Goal: Task Accomplishment & Management: Use online tool/utility

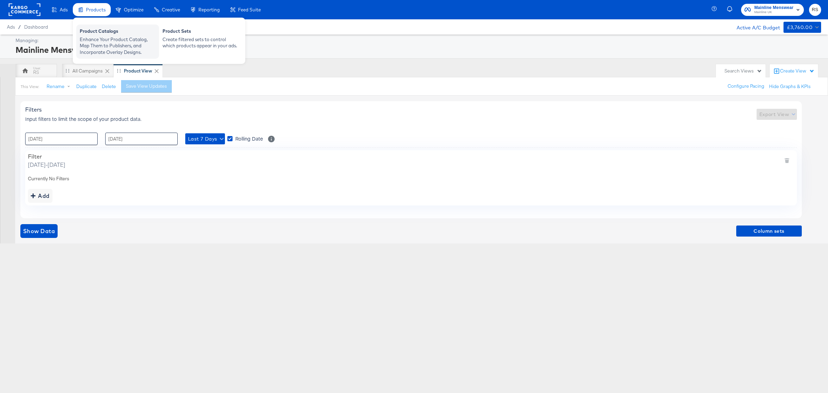
click at [102, 30] on div "Product Catalogs" at bounding box center [118, 32] width 76 height 8
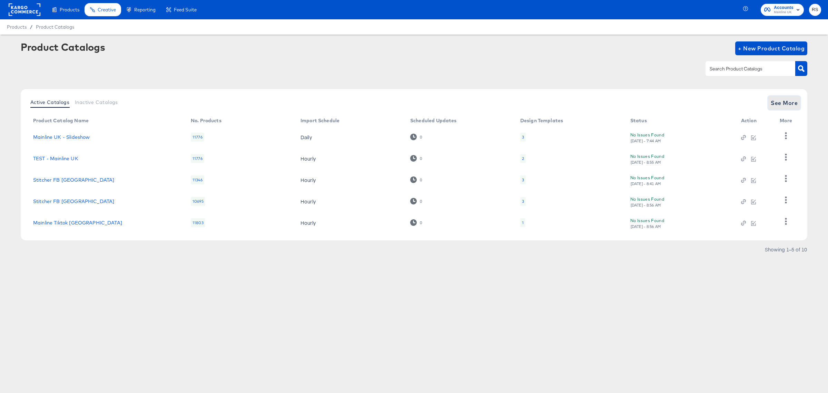
click at [783, 104] on span "See More" at bounding box center [784, 103] width 27 height 10
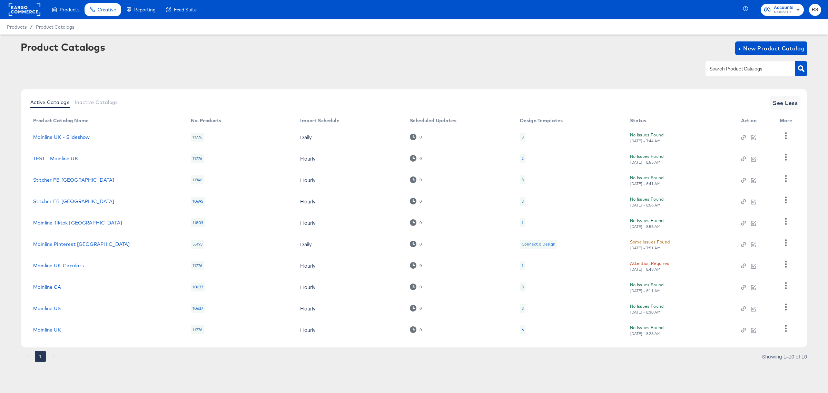
click at [52, 328] on link "Mainline UK" at bounding box center [47, 330] width 28 height 6
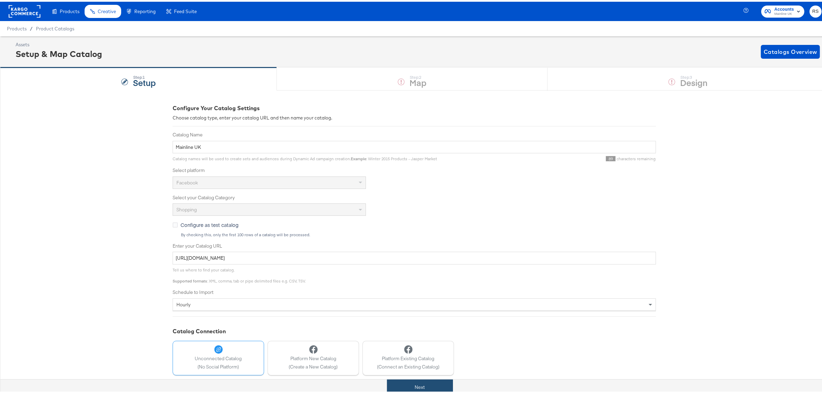
click at [411, 388] on button "Next" at bounding box center [420, 386] width 66 height 16
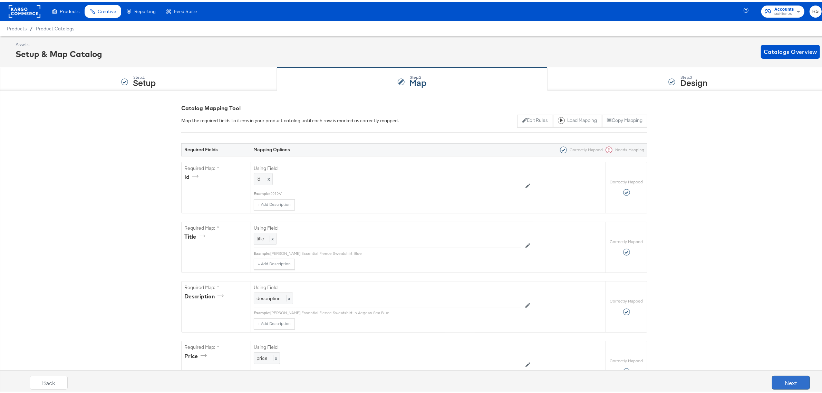
click at [778, 382] on button "Next" at bounding box center [791, 381] width 38 height 14
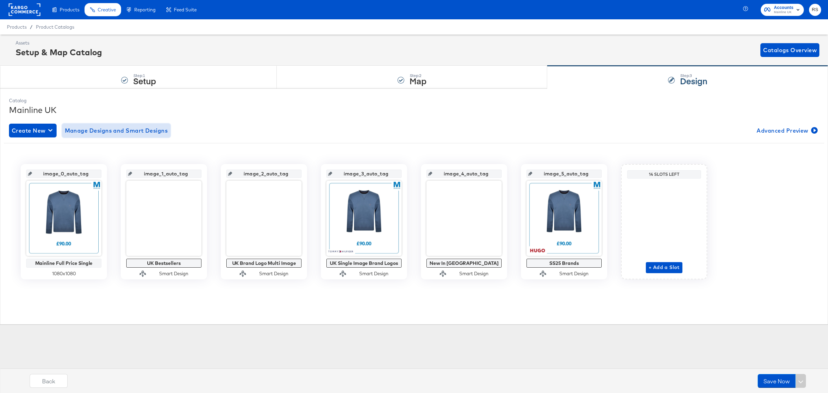
click at [87, 130] on span "Manage Designs and Smart Designs" at bounding box center [116, 131] width 103 height 10
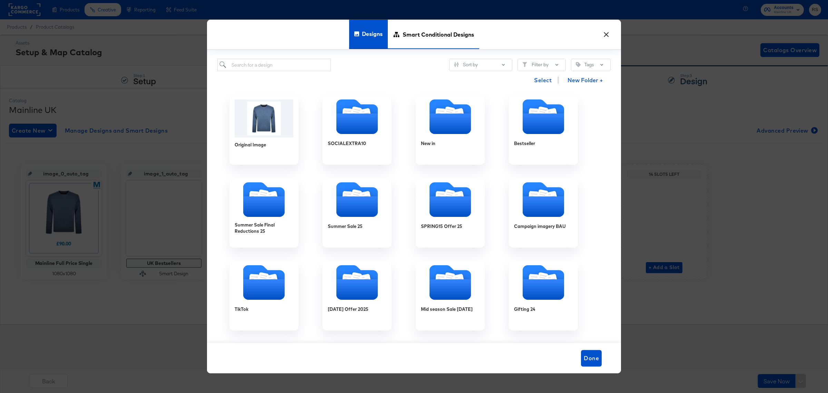
click at [433, 42] on span "Smart Conditional Designs" at bounding box center [438, 34] width 71 height 30
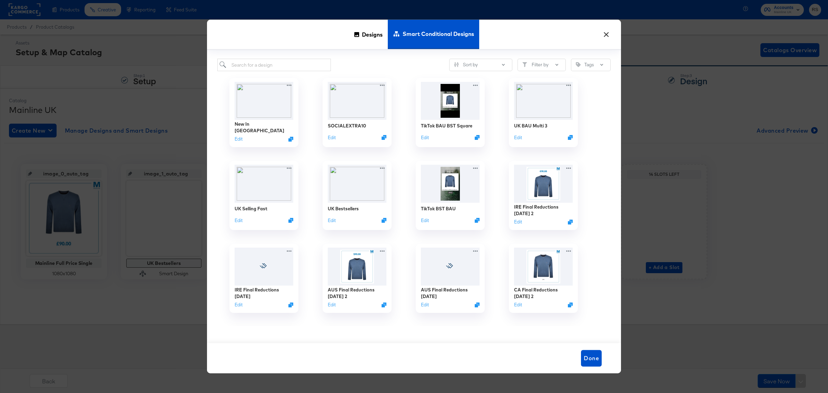
click at [607, 33] on button "×" at bounding box center [606, 33] width 12 height 12
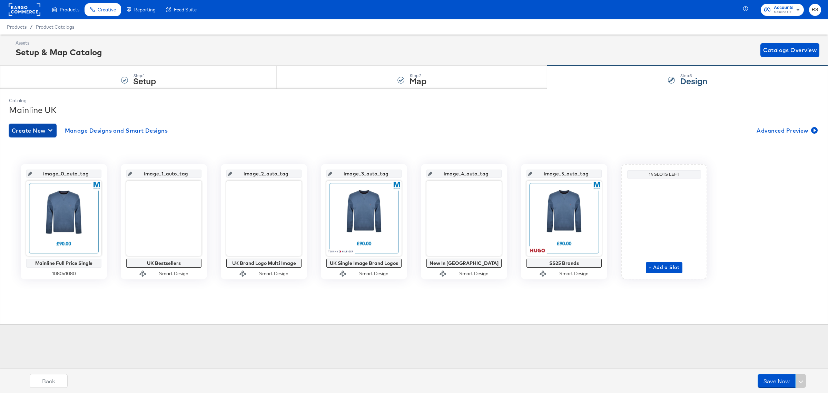
click at [38, 135] on button "Create New" at bounding box center [33, 131] width 48 height 14
click at [30, 158] on div "Create New Smart Design" at bounding box center [46, 159] width 66 height 6
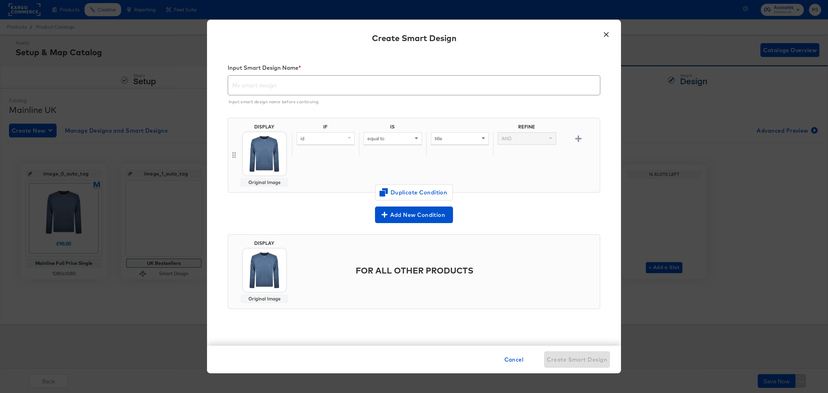
click at [266, 83] on input "text" at bounding box center [414, 82] width 372 height 19
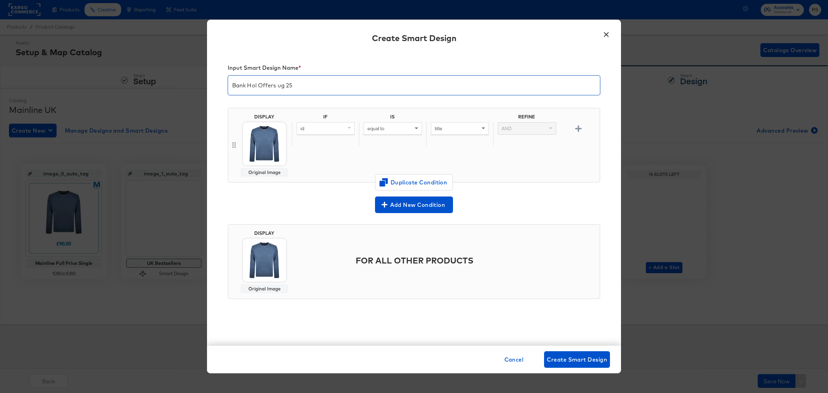
click at [281, 84] on input "Bank Hol Offers ug 25" at bounding box center [414, 82] width 372 height 19
click at [278, 85] on input "Bank Hol Offers ug 25" at bounding box center [414, 82] width 372 height 19
type input "Bank Hol Offers Aug 25"
click at [316, 126] on div "id" at bounding box center [325, 129] width 57 height 12
type input "sale"
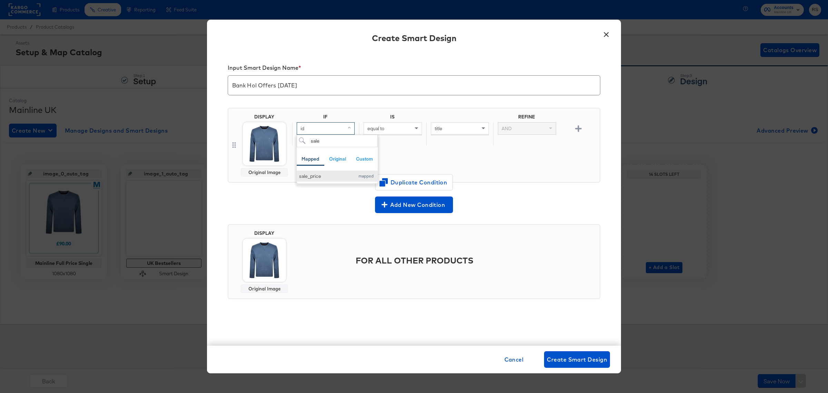
click at [326, 178] on div "sale_price" at bounding box center [325, 176] width 52 height 7
click at [377, 126] on span "equal to" at bounding box center [376, 128] width 17 height 6
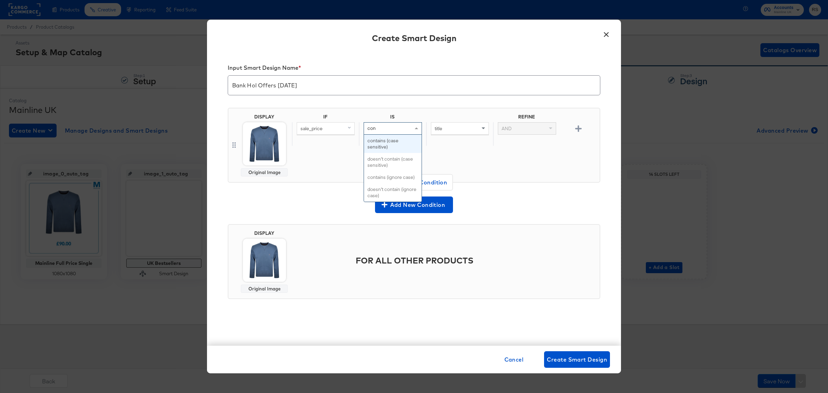
type input "cont"
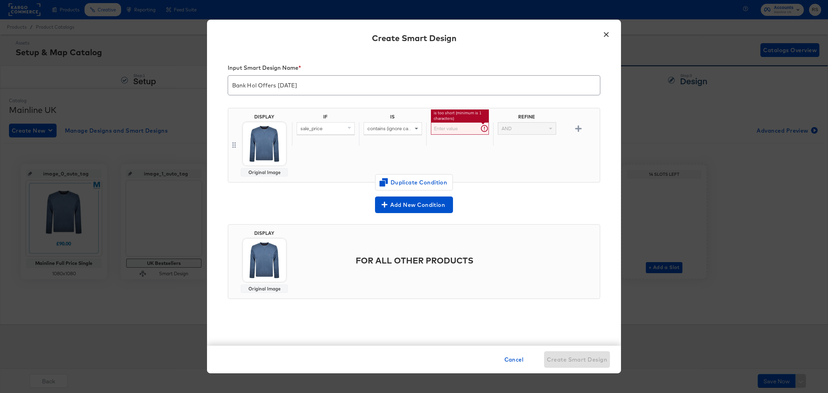
click at [463, 128] on input "text" at bounding box center [460, 128] width 58 height 13
type input "."
click at [261, 162] on img at bounding box center [264, 143] width 43 height 43
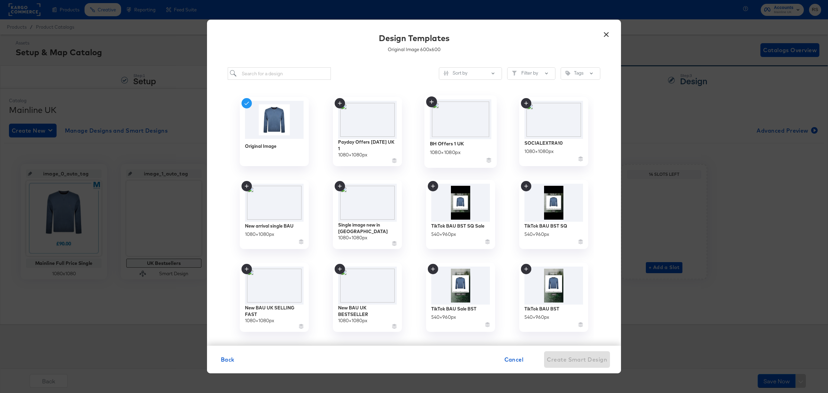
click at [430, 100] on icon at bounding box center [431, 101] width 11 height 11
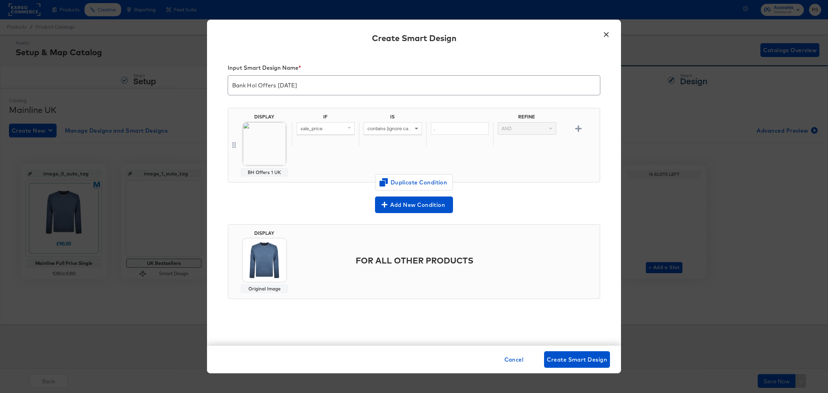
click at [265, 258] on img at bounding box center [264, 259] width 43 height 43
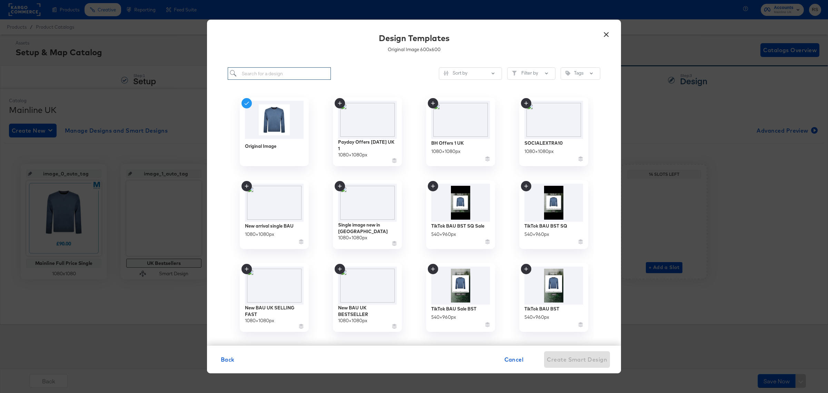
click at [274, 75] on input "search" at bounding box center [279, 73] width 103 height 13
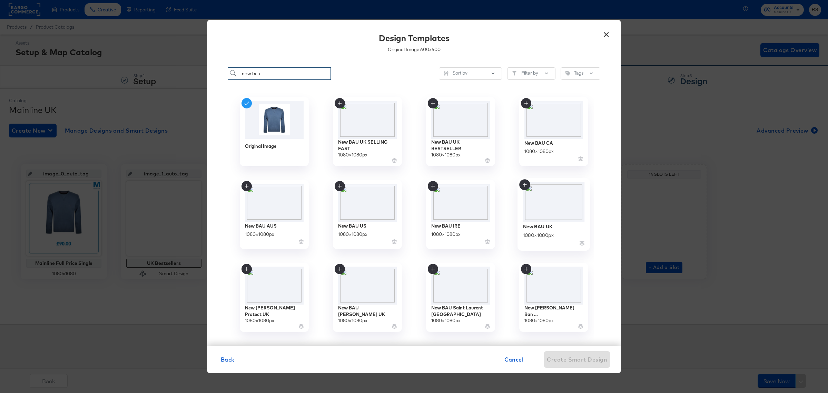
type input "new bau"
click at [525, 187] on icon at bounding box center [524, 184] width 11 height 11
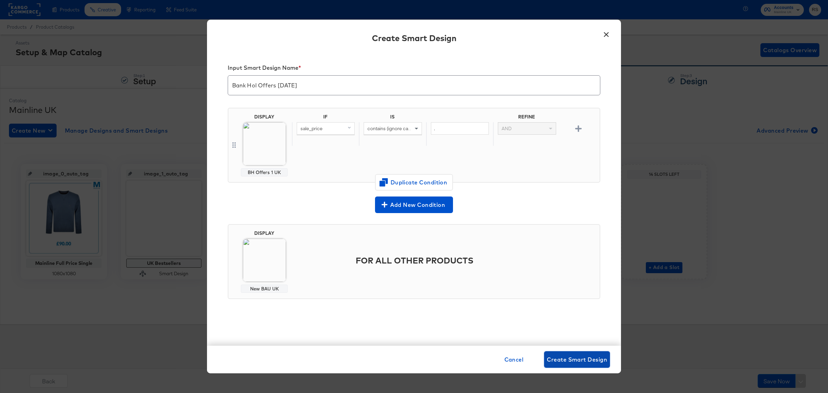
click at [565, 361] on span "Create Smart Design" at bounding box center [577, 359] width 60 height 10
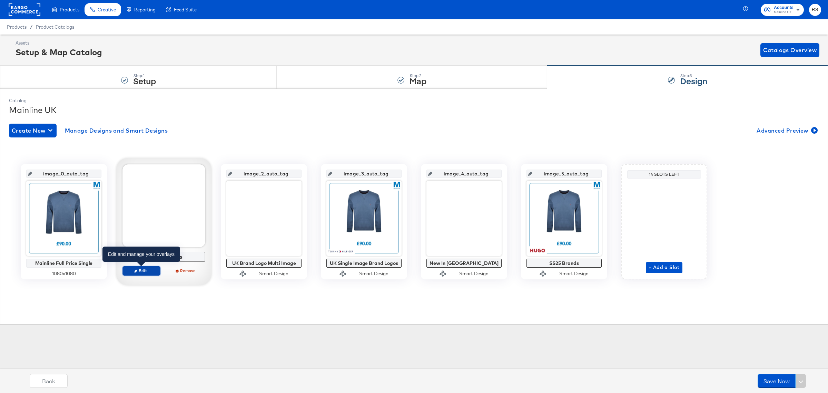
click at [149, 269] on span "Edit" at bounding box center [142, 270] width 32 height 5
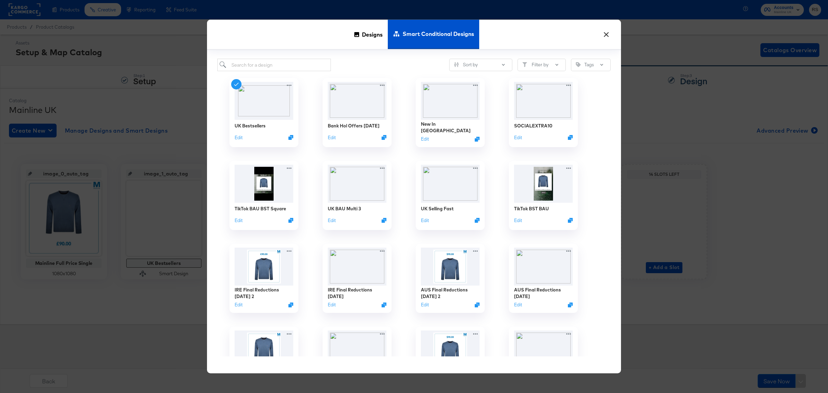
click at [605, 32] on button "×" at bounding box center [606, 33] width 12 height 12
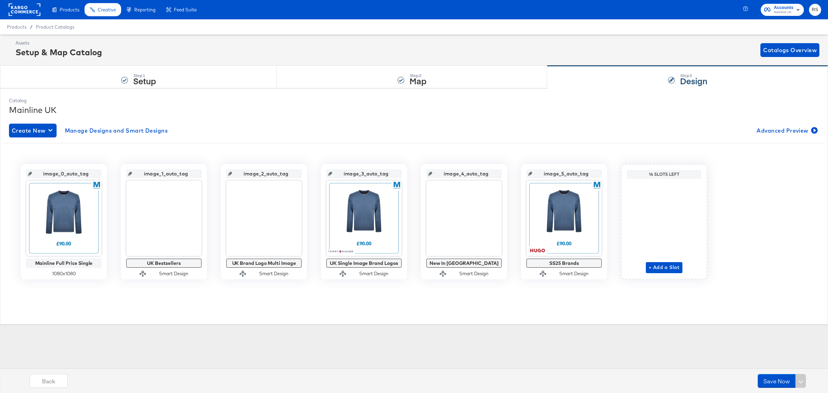
click at [132, 174] on icon at bounding box center [130, 174] width 4 height 4
click at [162, 175] on input "image_1_auto_tag" at bounding box center [166, 171] width 68 height 19
click at [136, 130] on span "Manage Designs and Smart Designs" at bounding box center [116, 131] width 103 height 10
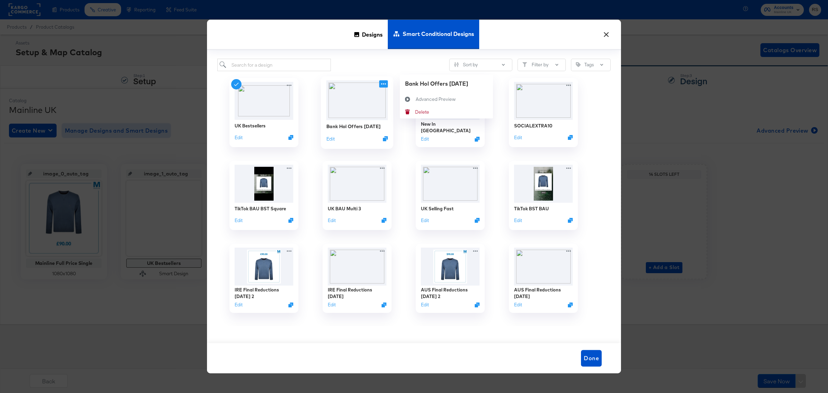
click at [384, 83] on icon at bounding box center [383, 83] width 9 height 7
click at [606, 33] on button "×" at bounding box center [606, 33] width 12 height 12
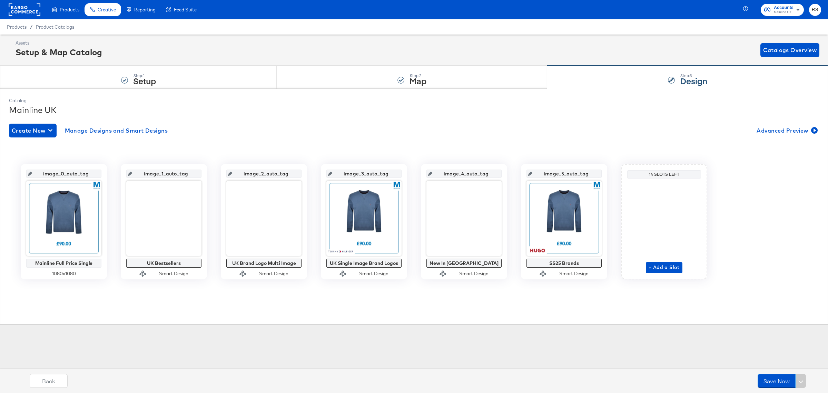
click at [168, 338] on div "Products Creative Reporting Feed Suite Accounts Mainline UK RS Products / Produ…" at bounding box center [414, 196] width 828 height 393
click at [151, 272] on span "Edit" at bounding box center [142, 270] width 32 height 5
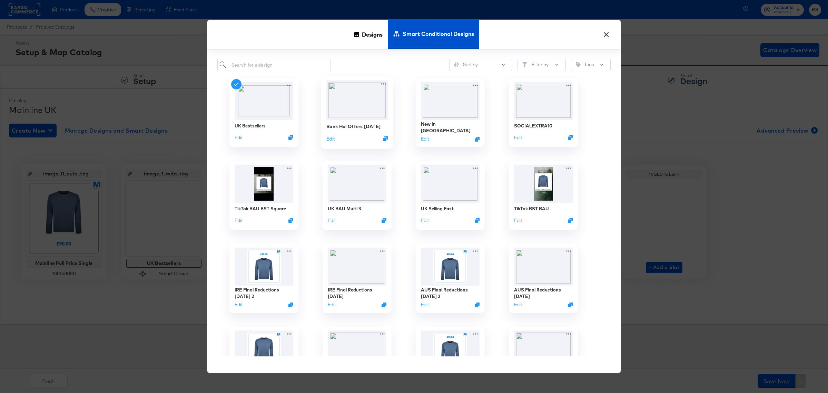
click at [359, 95] on img at bounding box center [358, 100] width 62 height 40
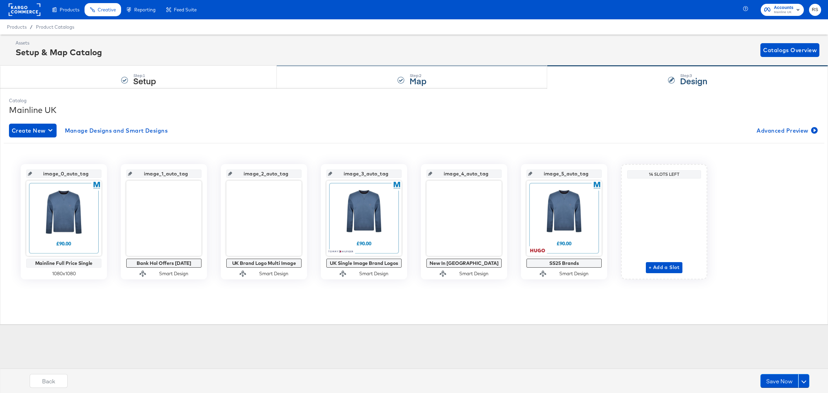
click at [365, 84] on div "Step: 2 Map" at bounding box center [412, 77] width 271 height 23
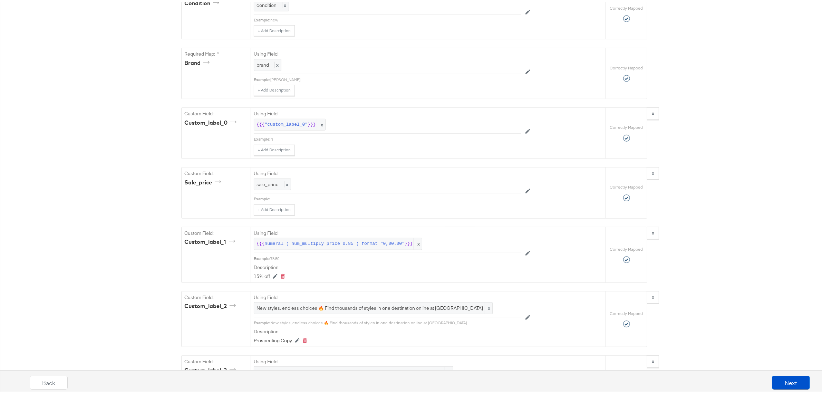
scroll to position [820, 0]
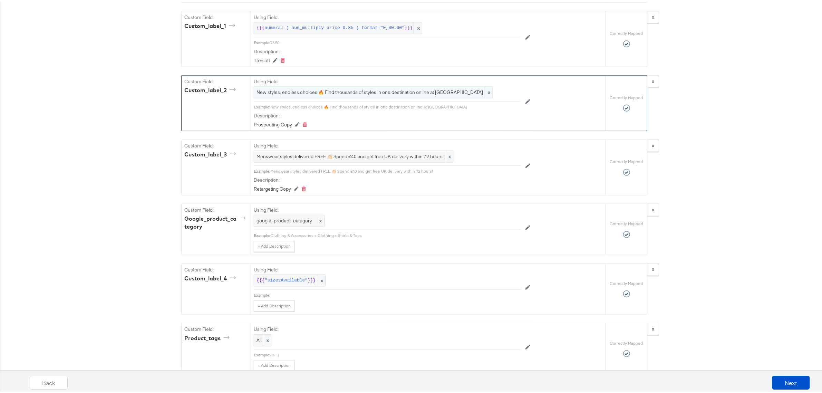
click at [292, 94] on span "New styles, endless choices 🔥 Find thousands of styles in one destination onlin…" at bounding box center [372, 90] width 233 height 7
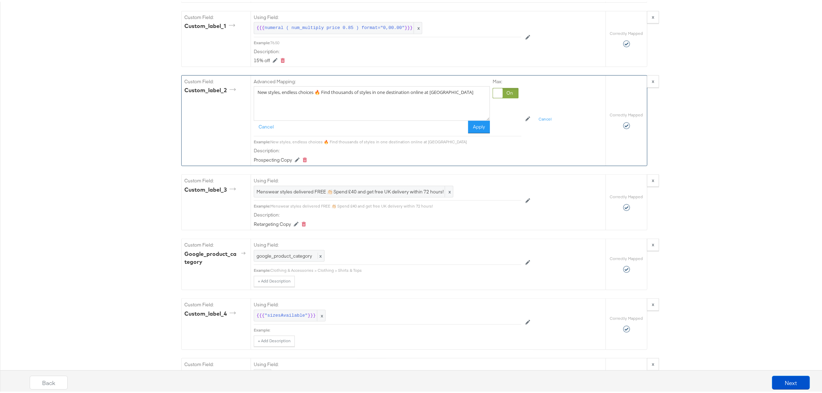
drag, startPoint x: 292, startPoint y: 94, endPoint x: 280, endPoint y: 97, distance: 12.2
click at [280, 97] on textarea "New styles, endless choices 🔥 Find thousands of styles in one destination onlin…" at bounding box center [372, 102] width 236 height 35
drag, startPoint x: 280, startPoint y: 97, endPoint x: 267, endPoint y: 97, distance: 13.5
click at [267, 97] on textarea "New styles, endless choices 🔥 Find thousands of styles in one destination onlin…" at bounding box center [372, 102] width 236 height 35
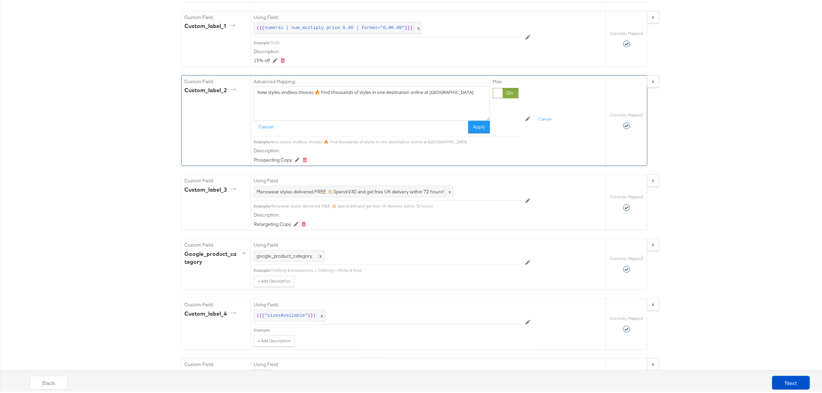
click at [267, 97] on textarea "New styles, endless choices 🔥 Find thousands of styles in one destination onlin…" at bounding box center [372, 102] width 236 height 35
paste textarea "Bank holiday offers now on! 👏 Explore thousands of discounted lines from your f…"
type textarea "Bank holiday offers now on! 👏 Explore thousands of discounted lines from your f…"
click at [471, 131] on button "Apply" at bounding box center [479, 125] width 22 height 12
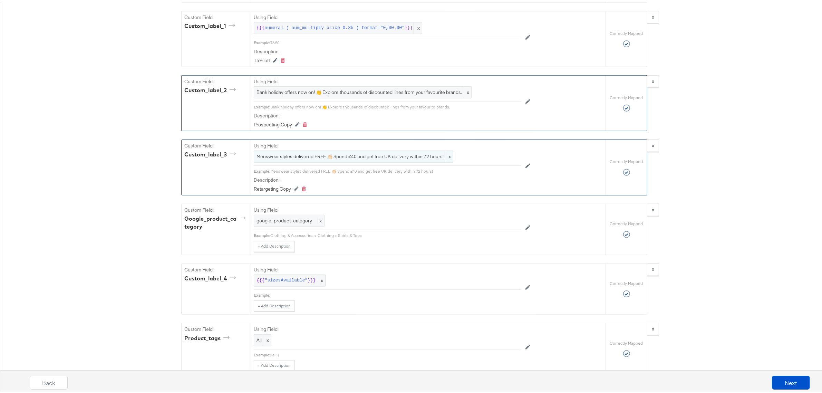
click at [316, 158] on span "Menswear styles delivered FREE 👏🏻 Spend £40 and get free UK delivery within 72 …" at bounding box center [353, 155] width 194 height 7
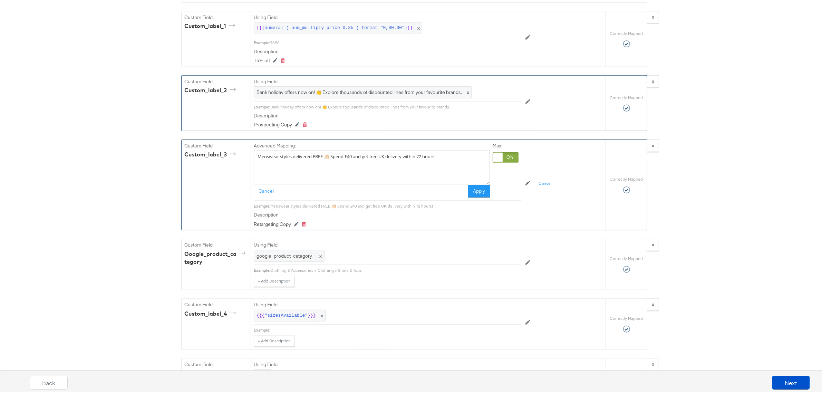
click at [316, 161] on textarea "Menswear styles delivered FREE 👏🏻 Spend £40 and get free UK delivery within 72 …" at bounding box center [372, 166] width 236 height 35
paste textarea "Bank holiday offers now on! 👏 Explore thousands of discounted lines from your f…"
type textarea "Bank holiday offers now on! 👏 Explore thousands of discounted lines from your f…"
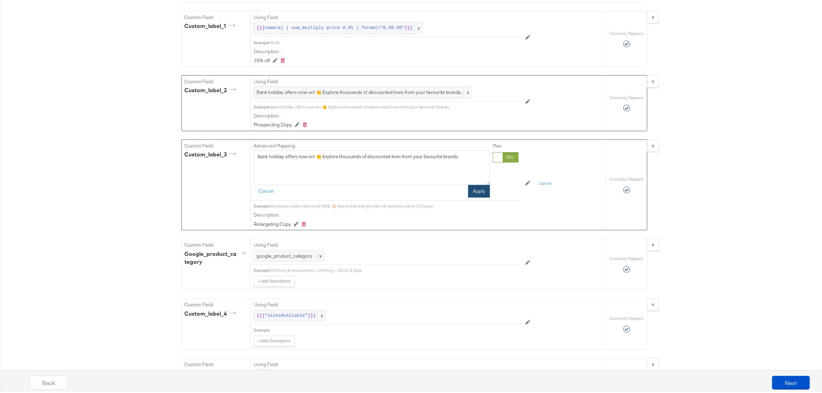
click at [475, 196] on button "Apply" at bounding box center [479, 189] width 22 height 12
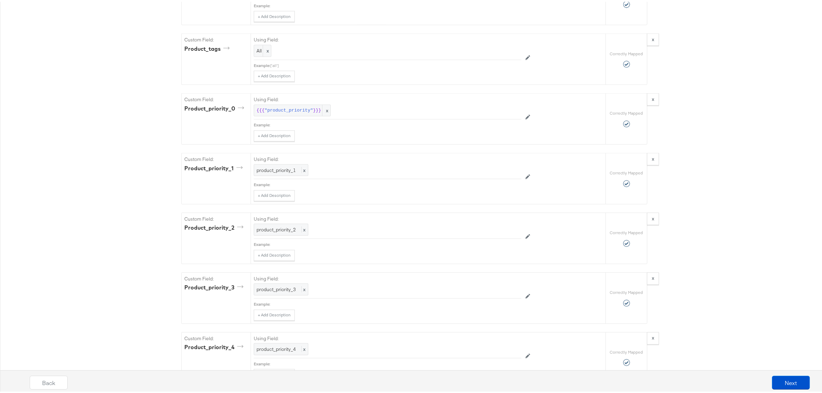
scroll to position [1122, 0]
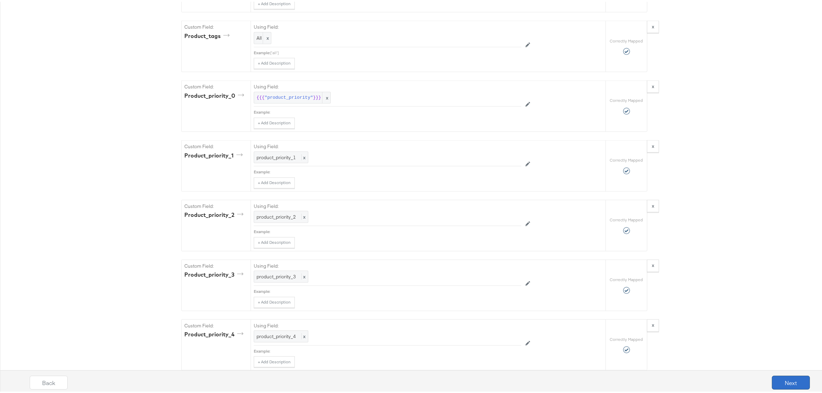
click at [791, 381] on button "Next" at bounding box center [791, 381] width 38 height 14
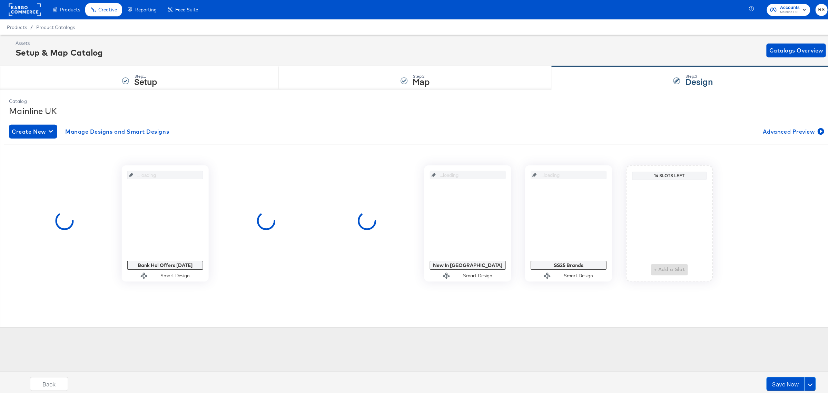
scroll to position [0, 0]
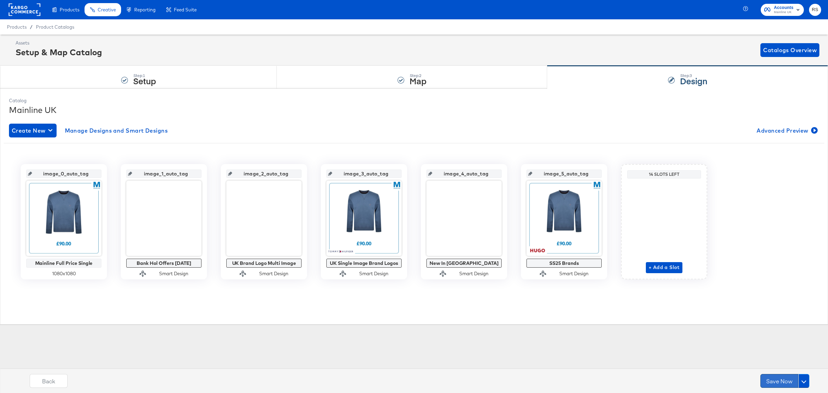
click at [772, 380] on button "Save Now" at bounding box center [780, 381] width 38 height 14
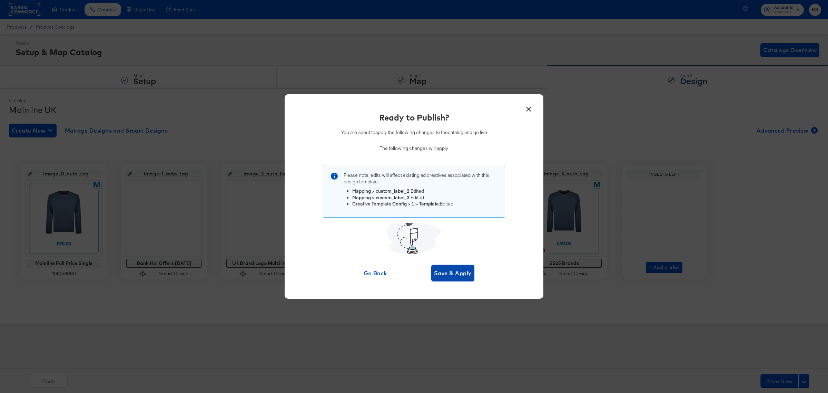
click at [451, 269] on span "Save & Apply" at bounding box center [453, 273] width 38 height 10
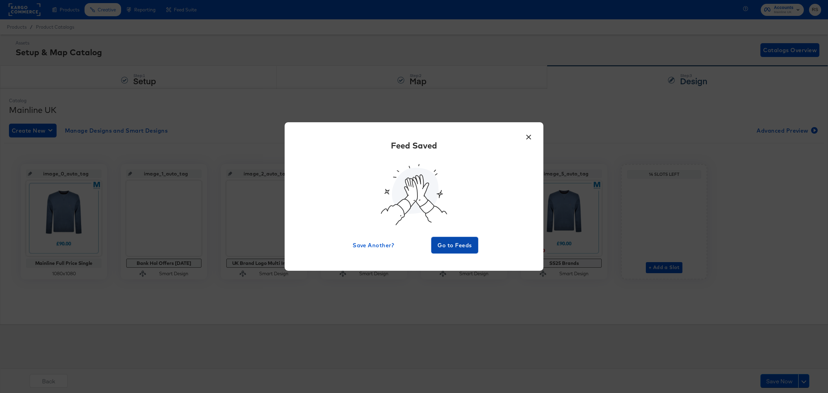
click at [451, 245] on span "Go to Feeds" at bounding box center [454, 245] width 41 height 10
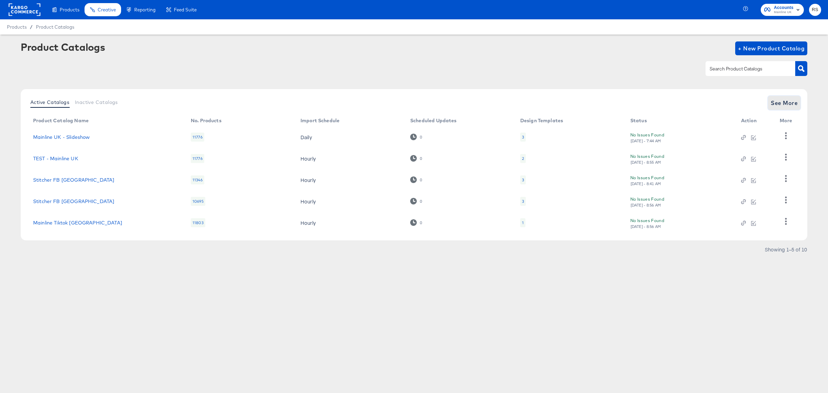
click at [788, 106] on span "See More" at bounding box center [784, 103] width 27 height 10
click at [774, 102] on span "See More" at bounding box center [784, 103] width 27 height 10
click at [779, 103] on span "See More" at bounding box center [784, 103] width 27 height 10
click at [787, 104] on span "See More" at bounding box center [784, 103] width 27 height 10
click at [789, 101] on span "See More" at bounding box center [784, 103] width 27 height 10
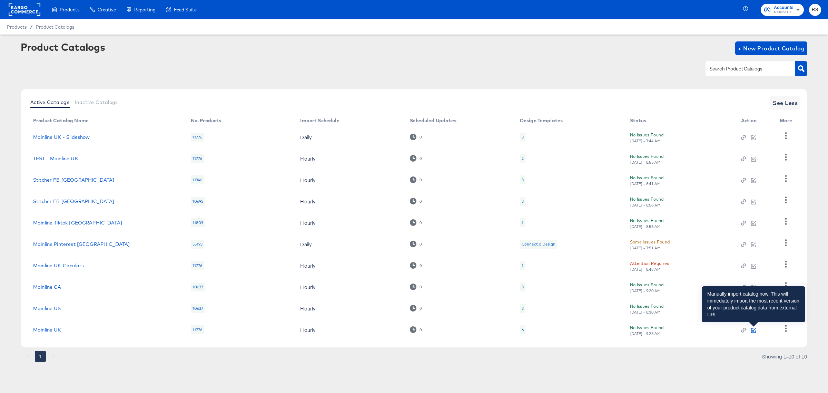
click at [755, 329] on icon "button" at bounding box center [753, 330] width 5 height 5
